Goal: Task Accomplishment & Management: Use online tool/utility

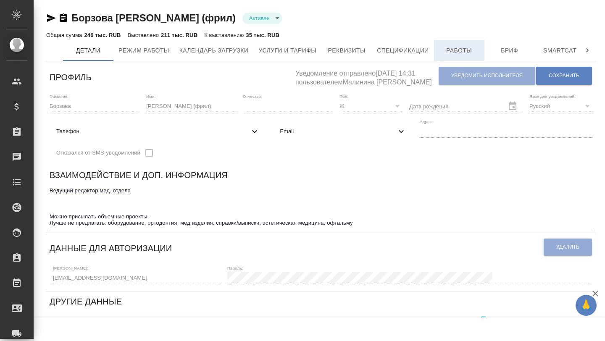
click at [460, 51] on span "Работы" at bounding box center [459, 50] width 40 height 11
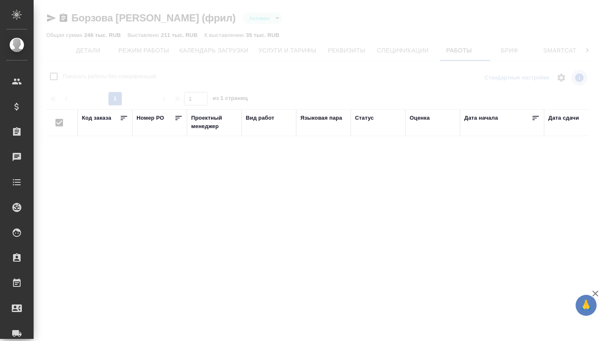
checkbox input "false"
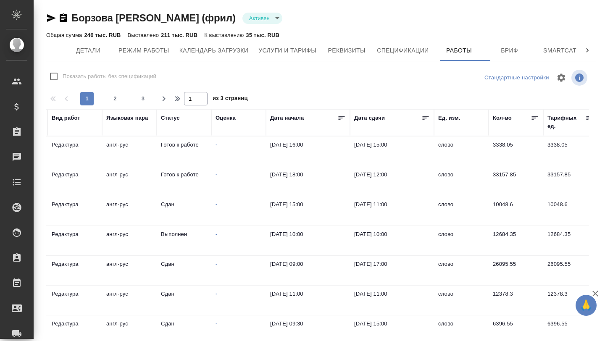
scroll to position [0, 200]
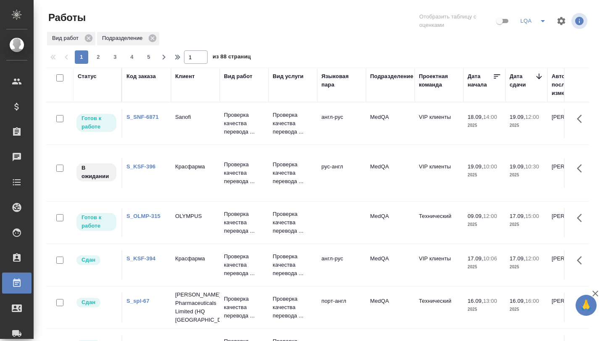
scroll to position [777, 310]
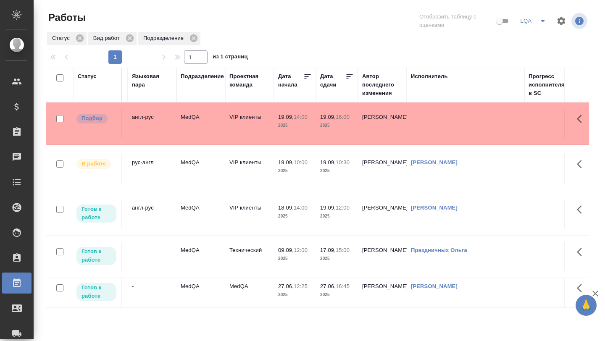
scroll to position [0, 190]
click at [293, 115] on p "19.09," at bounding box center [286, 117] width 16 height 6
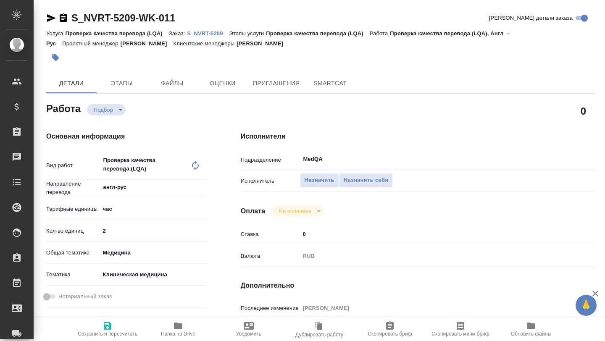
type textarea "x"
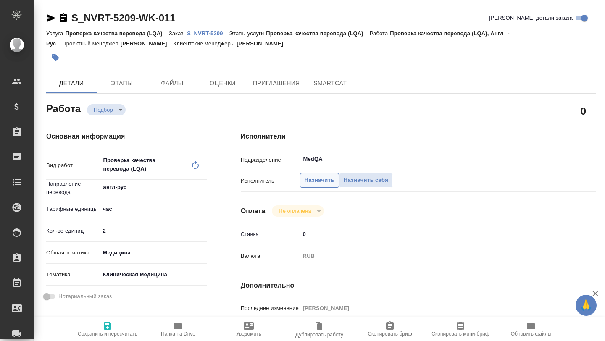
type textarea "x"
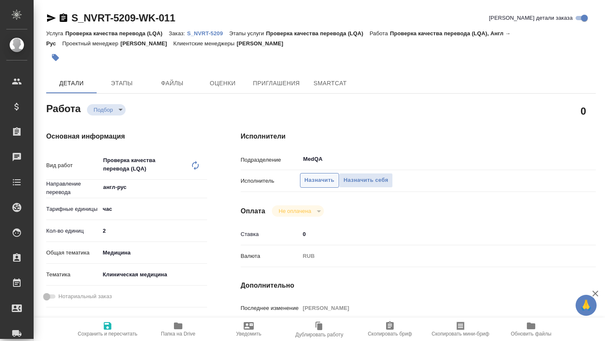
type textarea "x"
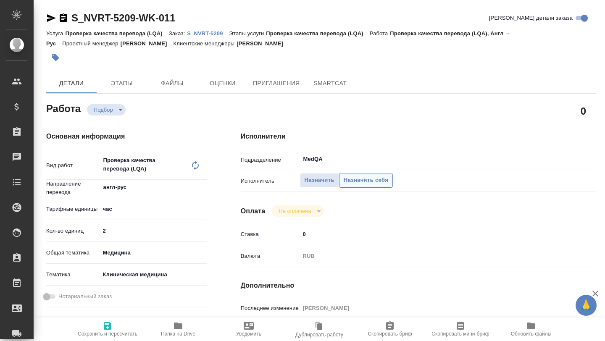
type textarea "x"
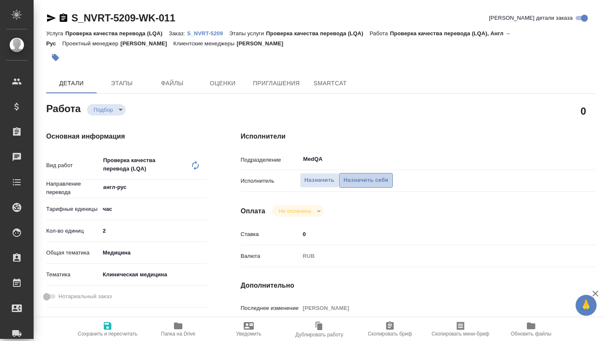
click at [349, 185] on span "Назначить себя" at bounding box center [366, 181] width 45 height 10
type textarea "x"
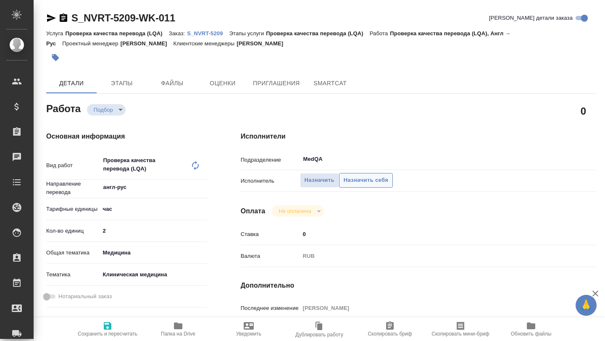
type textarea "x"
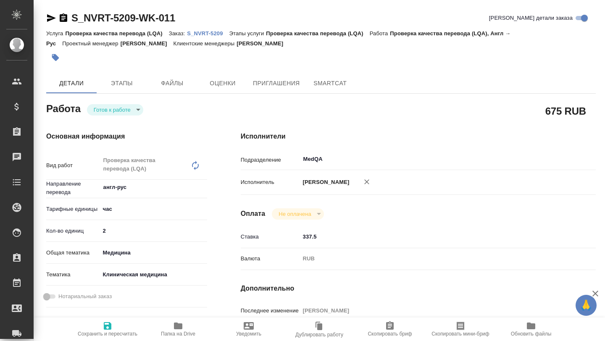
type textarea "x"
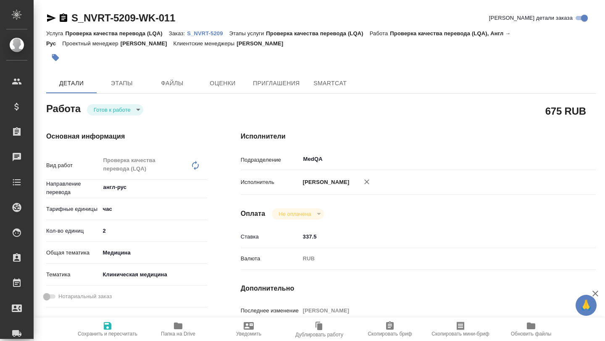
type textarea "x"
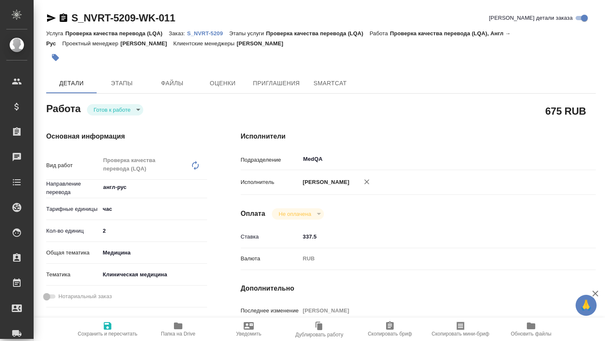
type textarea "x"
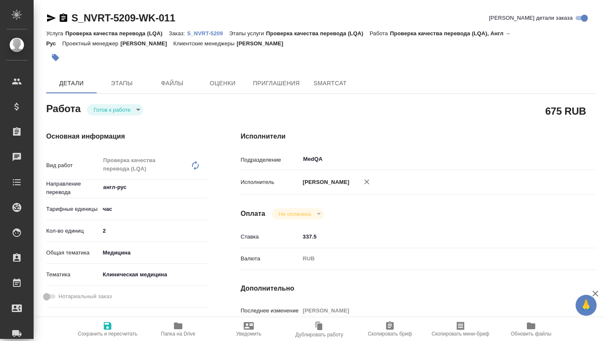
type textarea "x"
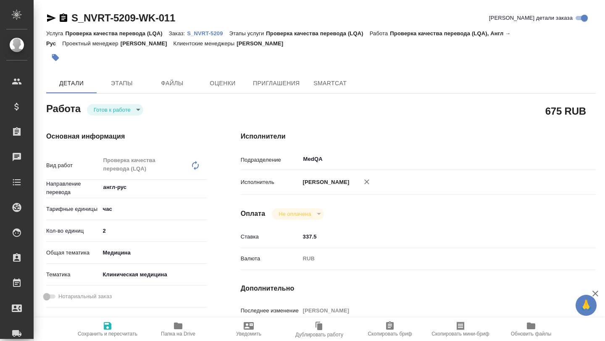
type textarea "x"
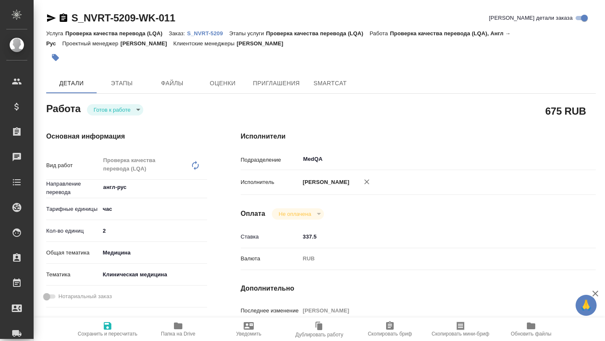
type textarea "x"
